Goal: Navigation & Orientation: Find specific page/section

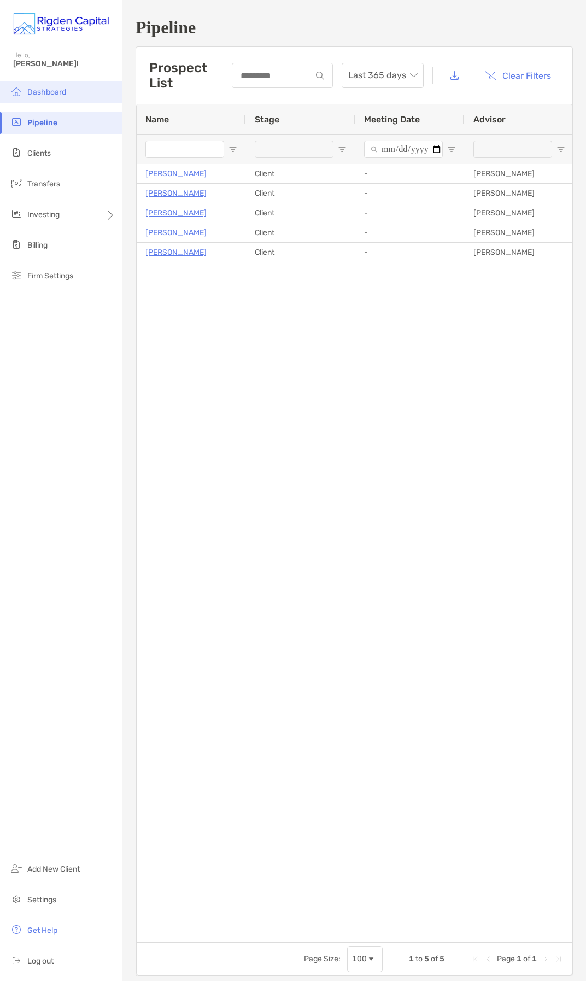
click at [57, 101] on li "Dashboard" at bounding box center [61, 92] width 122 height 22
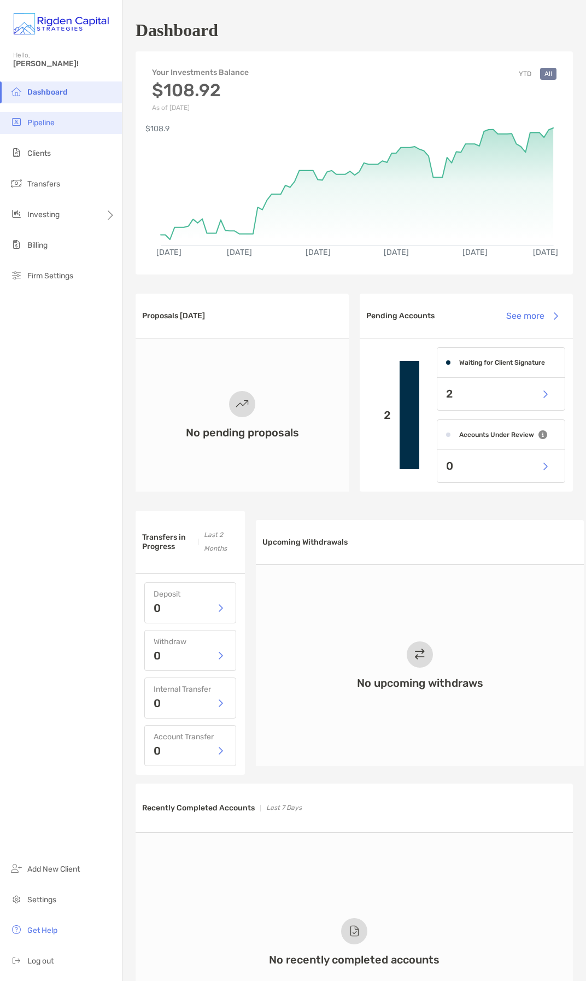
click at [57, 114] on li "Pipeline" at bounding box center [61, 123] width 122 height 22
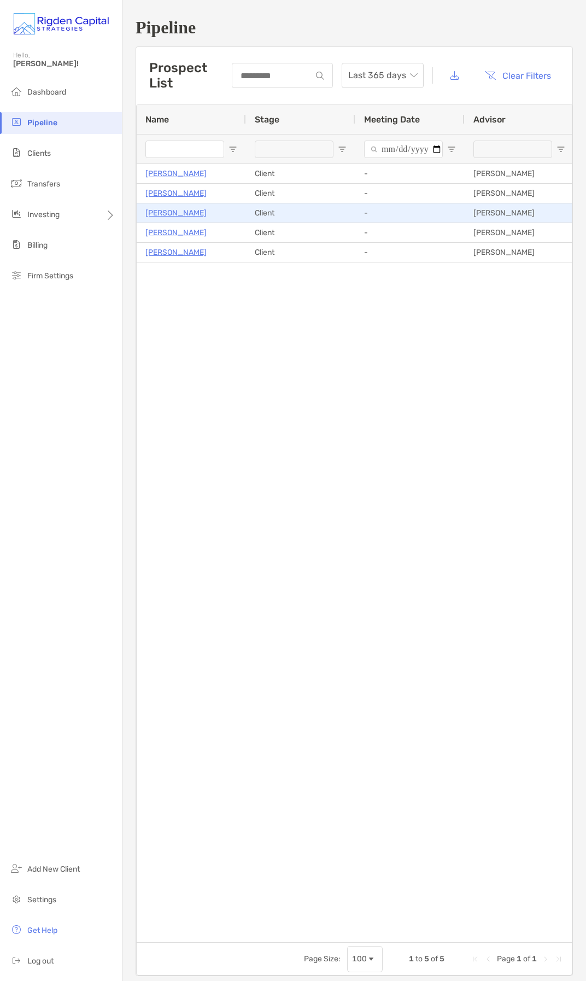
click at [171, 209] on p "[PERSON_NAME]" at bounding box center [175, 213] width 61 height 14
